Goal: Task Accomplishment & Management: Manage account settings

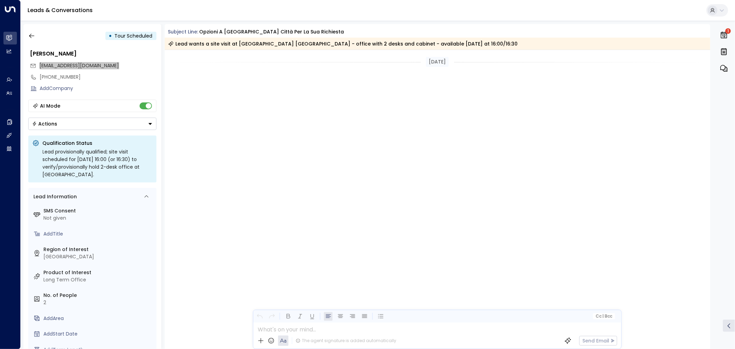
scroll to position [574, 0]
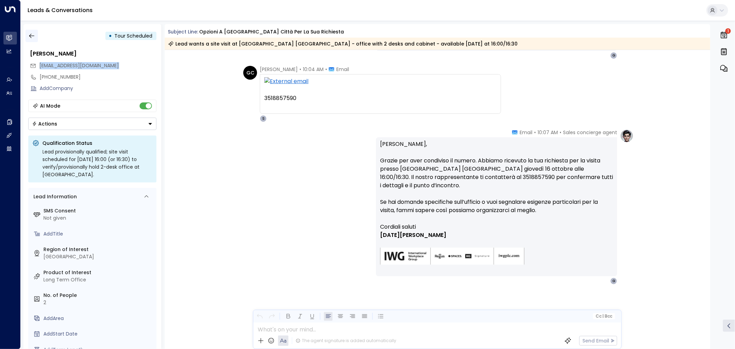
click at [32, 36] on icon "button" at bounding box center [31, 35] width 7 height 7
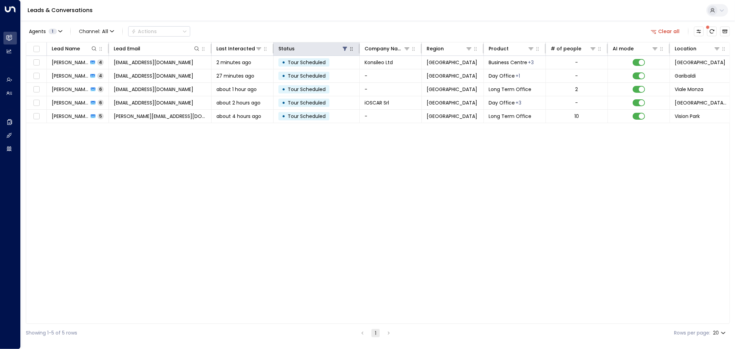
click at [350, 51] on icon "button" at bounding box center [352, 49] width 6 height 6
click at [344, 49] on icon at bounding box center [345, 49] width 6 height 6
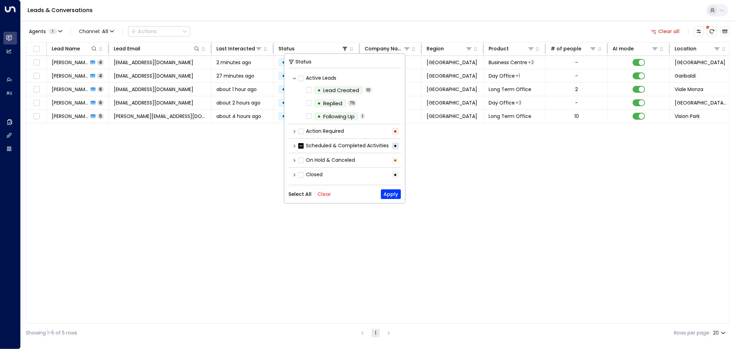
click at [292, 191] on button "Select All" at bounding box center [300, 194] width 23 height 6
click at [393, 195] on button "Apply" at bounding box center [391, 194] width 20 height 10
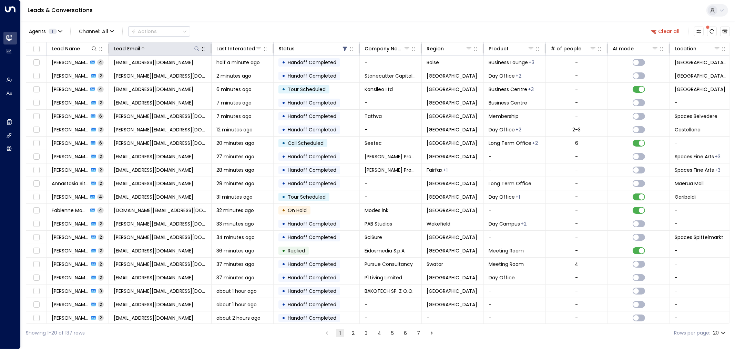
click at [196, 47] on icon at bounding box center [196, 48] width 4 height 4
type input "**********"
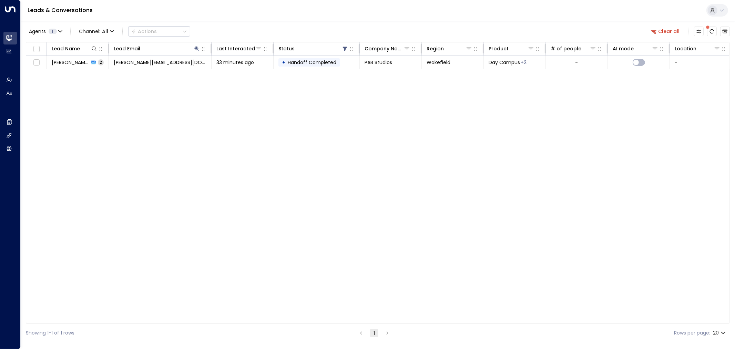
click at [259, 28] on div "Agents 1 Channel: All Actions Clear all" at bounding box center [378, 31] width 704 height 14
click at [157, 65] on span "[PERSON_NAME][EMAIL_ADDRESS][DOMAIN_NAME]" at bounding box center [160, 62] width 93 height 7
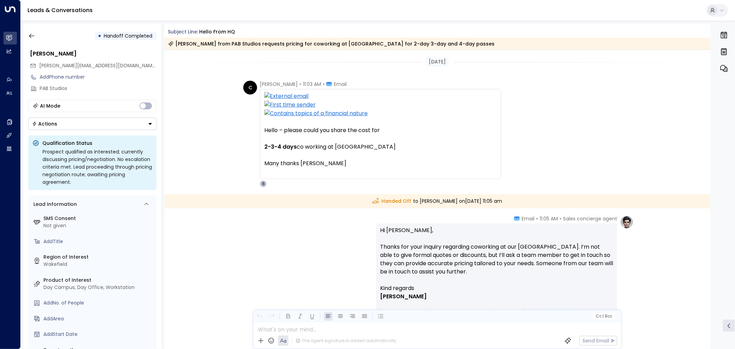
scroll to position [66, 0]
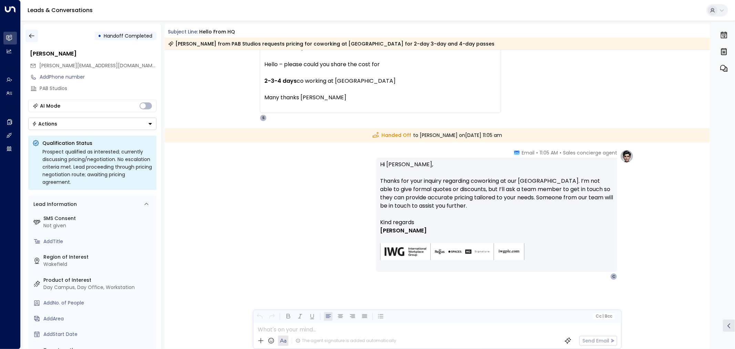
click at [27, 37] on button "button" at bounding box center [32, 36] width 12 height 12
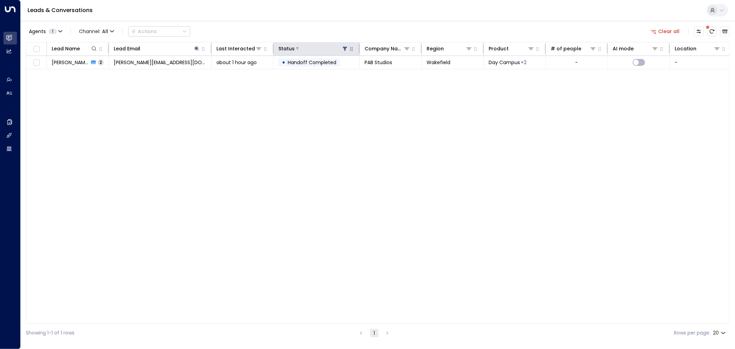
click at [343, 50] on icon at bounding box center [345, 49] width 6 height 6
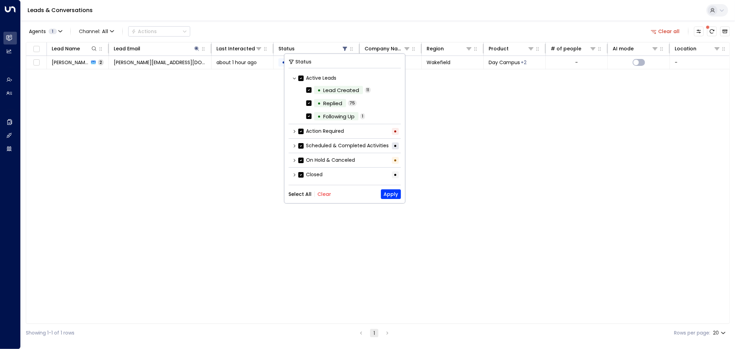
click at [320, 191] on button "Clear" at bounding box center [324, 194] width 14 height 6
click at [300, 195] on div "Select All Clear Apply" at bounding box center [345, 194] width 112 height 10
click at [299, 193] on button "Select All" at bounding box center [300, 194] width 23 height 6
click at [386, 194] on button "Apply" at bounding box center [391, 194] width 20 height 10
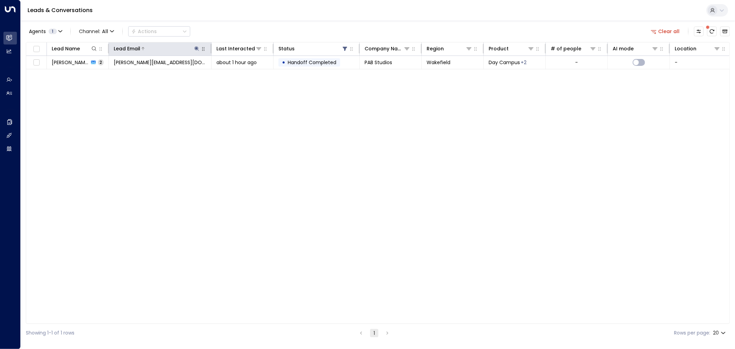
click at [197, 48] on icon at bounding box center [197, 48] width 4 height 4
click at [240, 71] on icon "button" at bounding box center [240, 74] width 6 height 6
click at [322, 174] on div "Lead Name Lead Email Last Interacted Status Company Name Region Product # of pe…" at bounding box center [378, 183] width 704 height 282
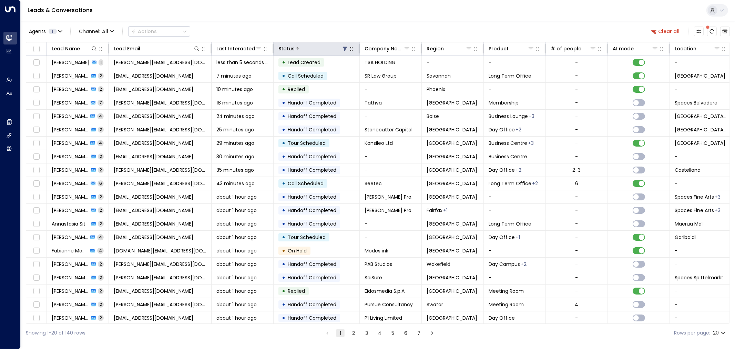
click at [345, 50] on icon at bounding box center [345, 49] width 4 height 4
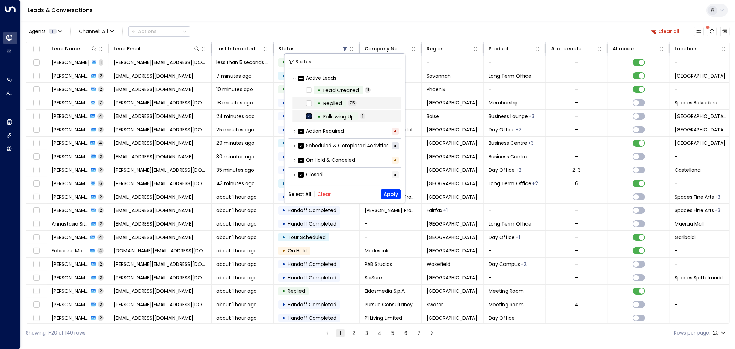
click at [311, 119] on icon at bounding box center [309, 116] width 6 height 6
click at [393, 185] on div "Status Active Leads • Lead Created 11 • Replied 75 • Following Up 1 Action Requ…" at bounding box center [344, 128] width 121 height 149
click at [391, 194] on button "Apply" at bounding box center [391, 194] width 20 height 10
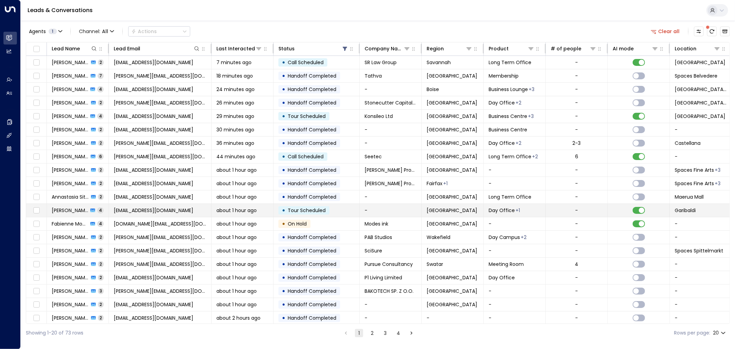
scroll to position [4, 0]
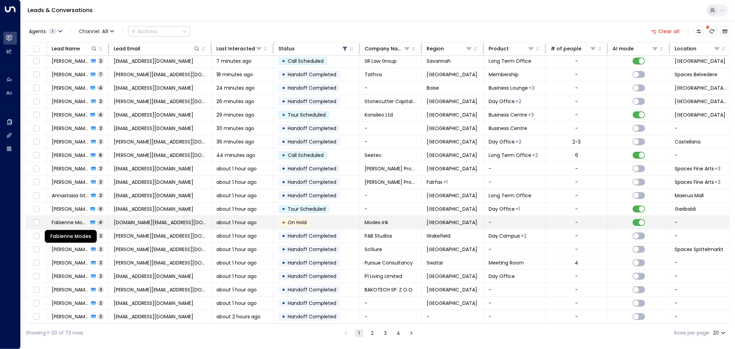
click at [72, 221] on span "Fabienne Modes" at bounding box center [70, 222] width 37 height 7
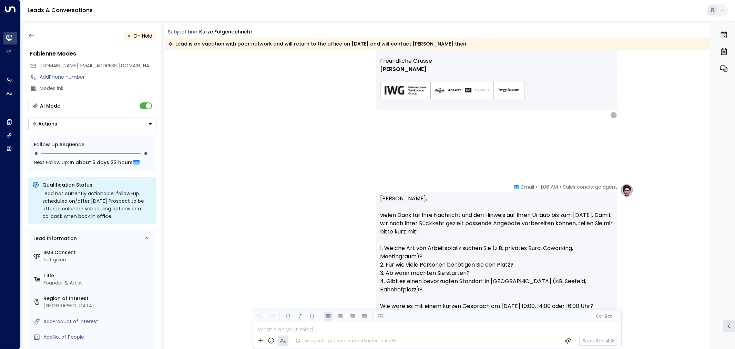
scroll to position [809, 0]
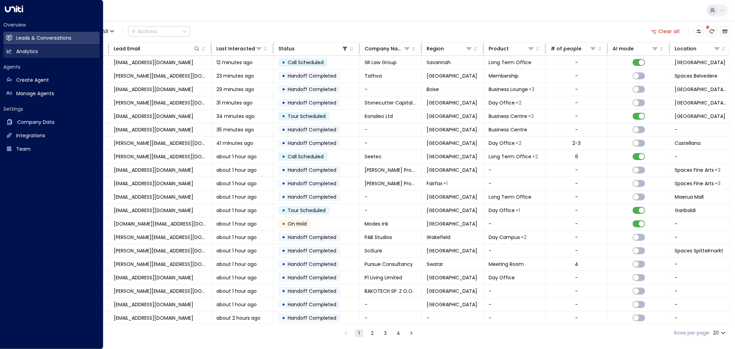
click at [9, 52] on icon at bounding box center [9, 51] width 4 height 4
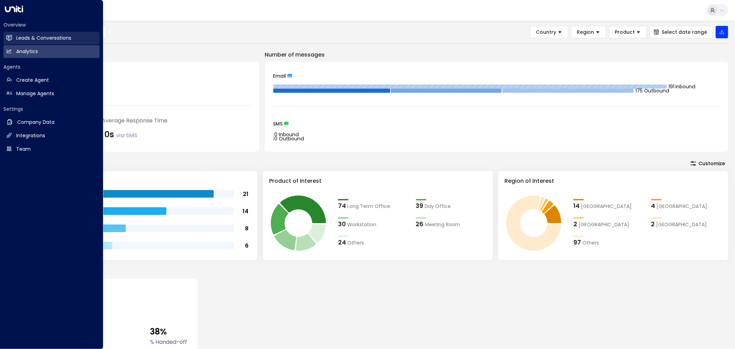
drag, startPoint x: 30, startPoint y: 36, endPoint x: 40, endPoint y: 37, distance: 10.4
click at [30, 36] on h2 "Leads & Conversations" at bounding box center [43, 37] width 55 height 7
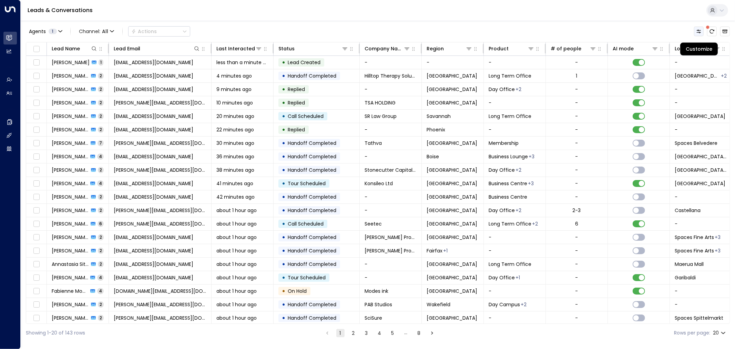
click at [697, 31] on icon "Customize" at bounding box center [699, 32] width 6 height 6
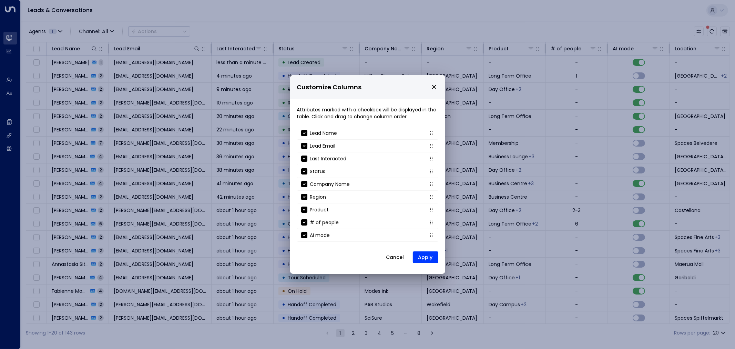
click at [433, 86] on icon "close" at bounding box center [434, 87] width 4 height 4
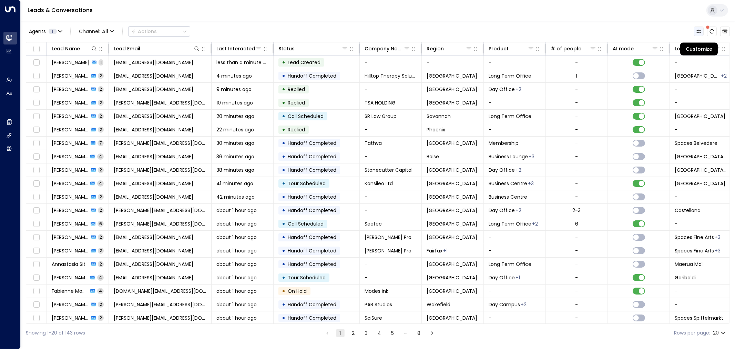
click at [700, 30] on icon "Customize" at bounding box center [699, 32] width 6 height 6
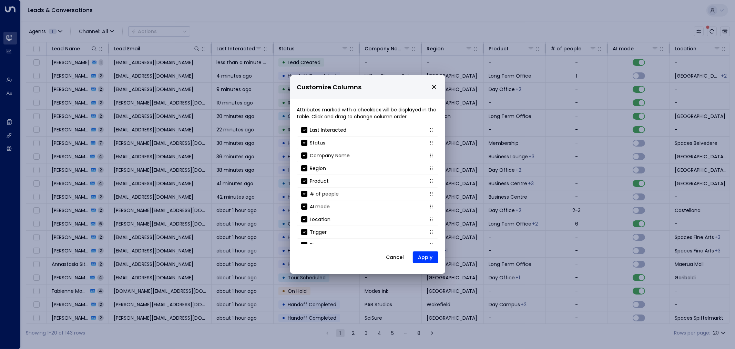
scroll to position [74, 0]
click at [395, 260] on button "Cancel" at bounding box center [396, 257] width 30 height 12
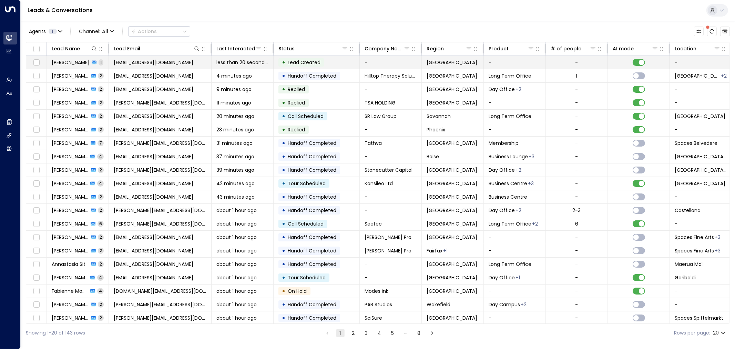
click at [386, 61] on td "-" at bounding box center [391, 62] width 62 height 13
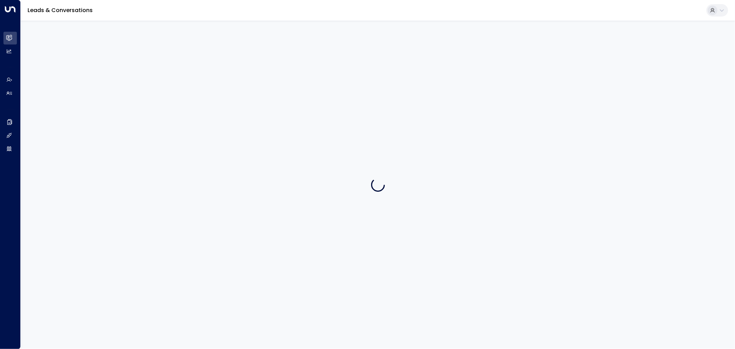
click at [386, 61] on div at bounding box center [378, 185] width 715 height 328
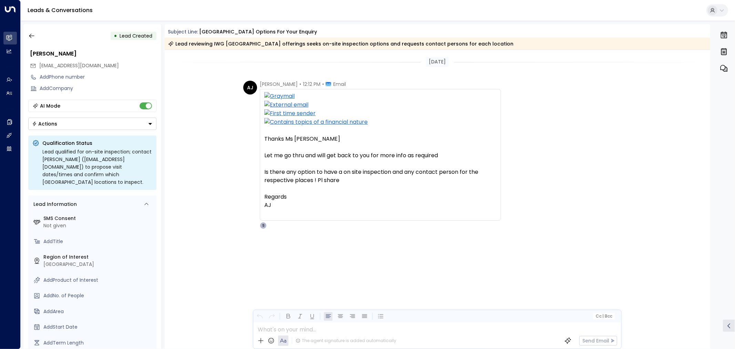
click at [149, 123] on icon "Button group with a nested menu" at bounding box center [150, 123] width 5 height 5
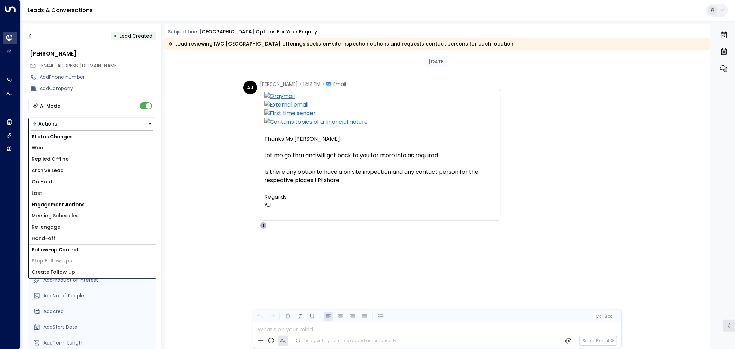
click at [149, 123] on icon "Button group with a nested menu" at bounding box center [150, 123] width 5 height 5
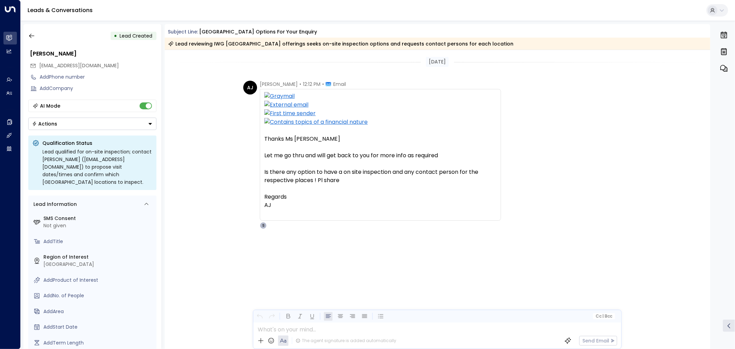
click at [726, 33] on icon "button" at bounding box center [724, 33] width 6 height 2
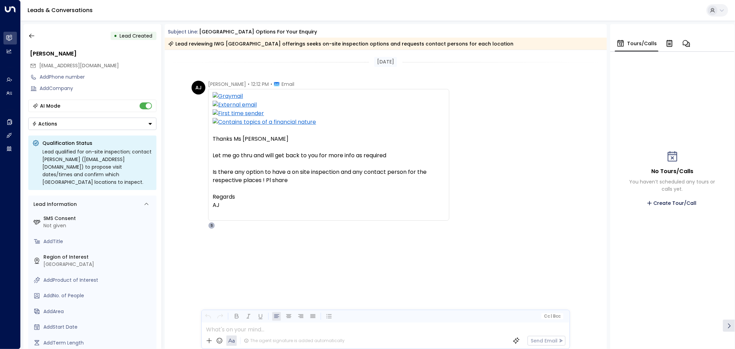
click at [667, 44] on icon "button" at bounding box center [669, 44] width 5 height 6
click at [670, 45] on icon "button" at bounding box center [671, 43] width 7 height 7
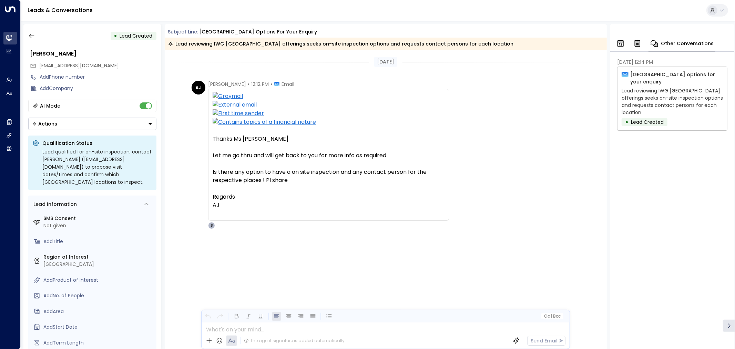
click at [625, 42] on button "button" at bounding box center [621, 43] width 12 height 15
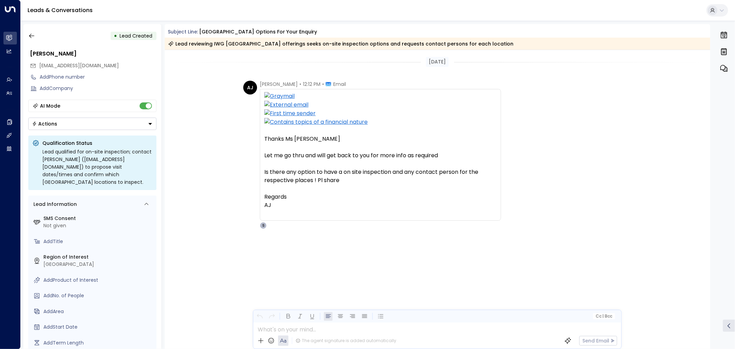
click at [568, 104] on div "[PERSON_NAME] • 12:12 PM • Email Thanks Ms [PERSON_NAME] Let me go thru and wil…" at bounding box center [438, 155] width 391 height 148
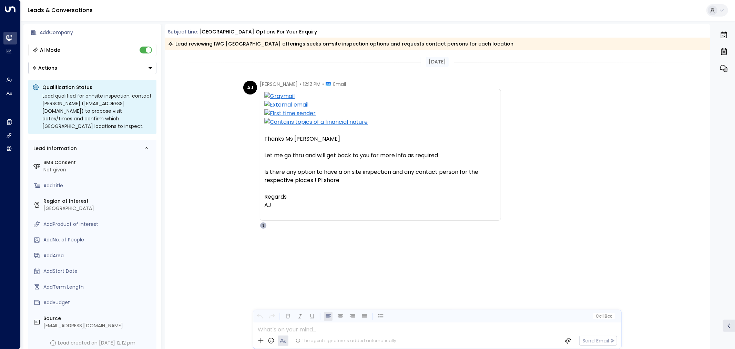
scroll to position [211, 0]
